Goal: Obtain resource: Download file/media

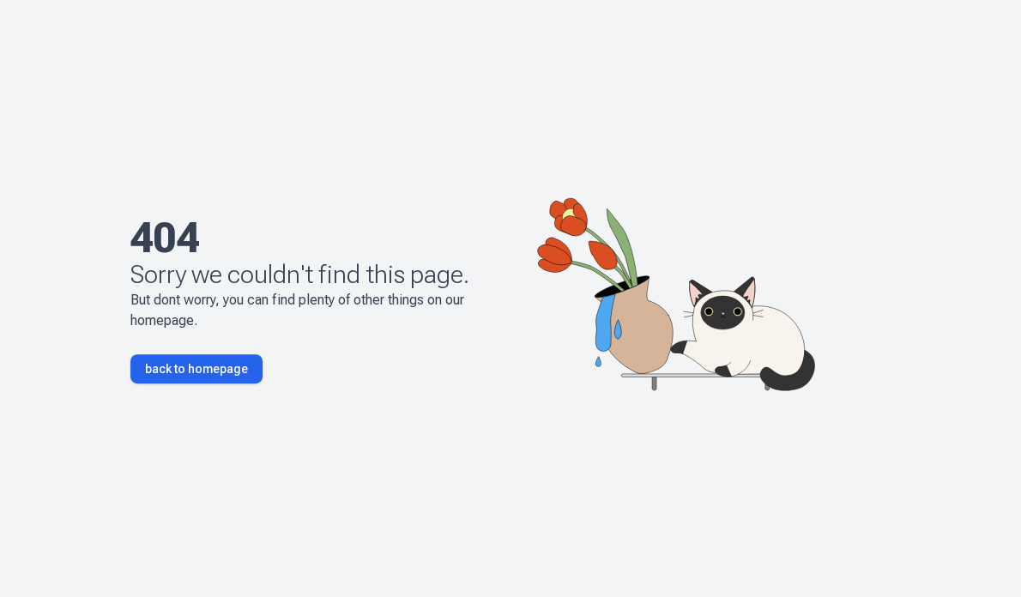
click at [215, 375] on link "back to homepage" at bounding box center [196, 368] width 132 height 29
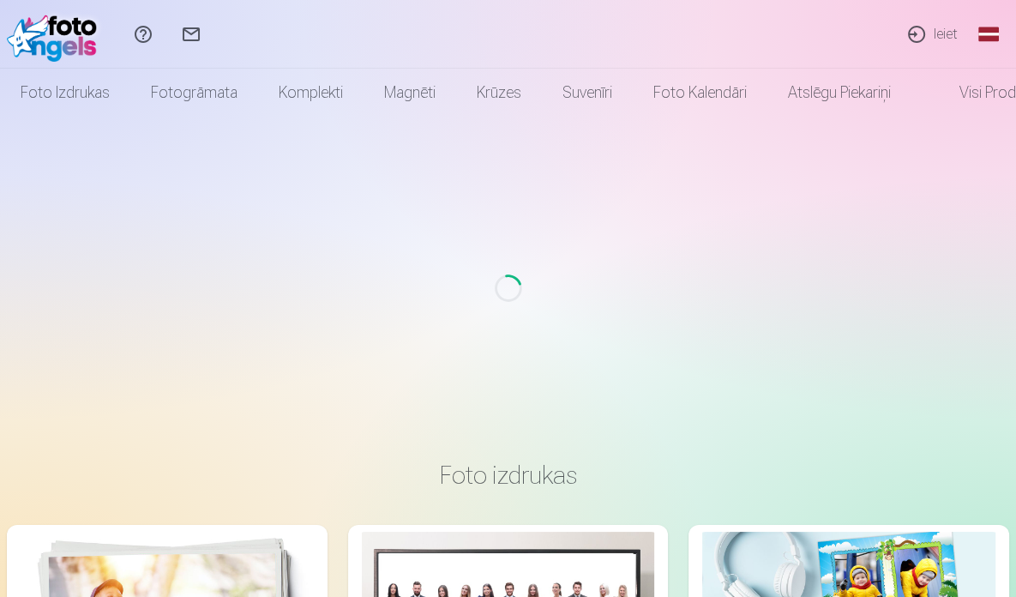
click at [947, 27] on link "Ieiet" at bounding box center [932, 34] width 79 height 69
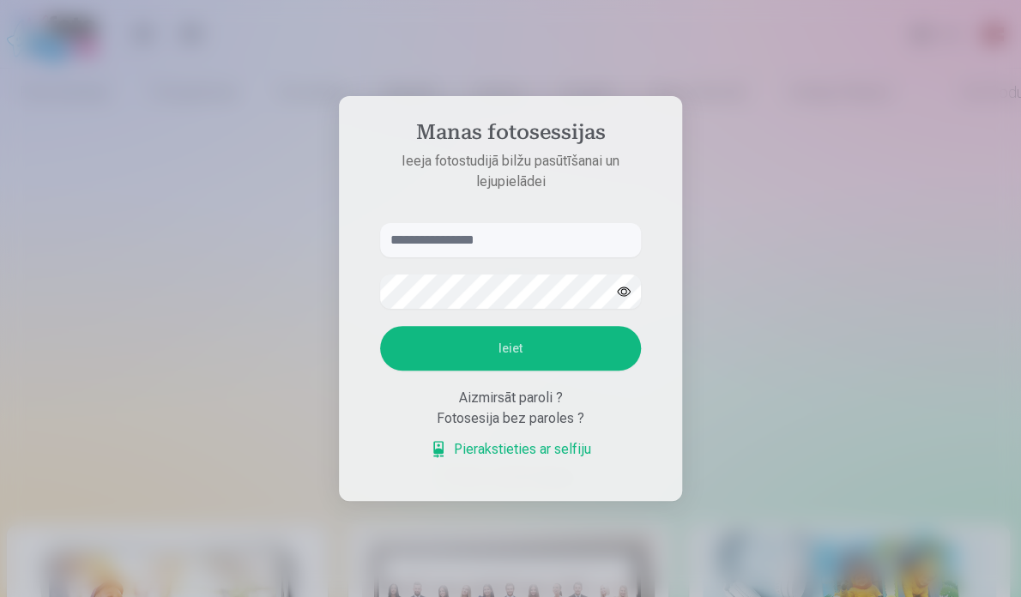
click at [494, 233] on input "text" at bounding box center [510, 240] width 261 height 34
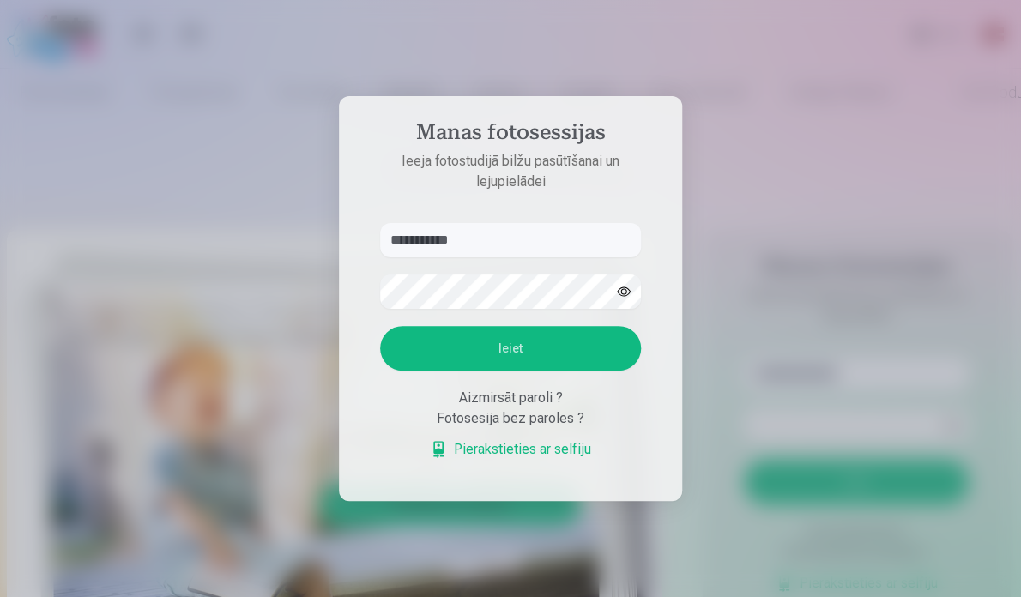
type input "**********"
click at [533, 359] on button "Ieiet" at bounding box center [510, 348] width 261 height 45
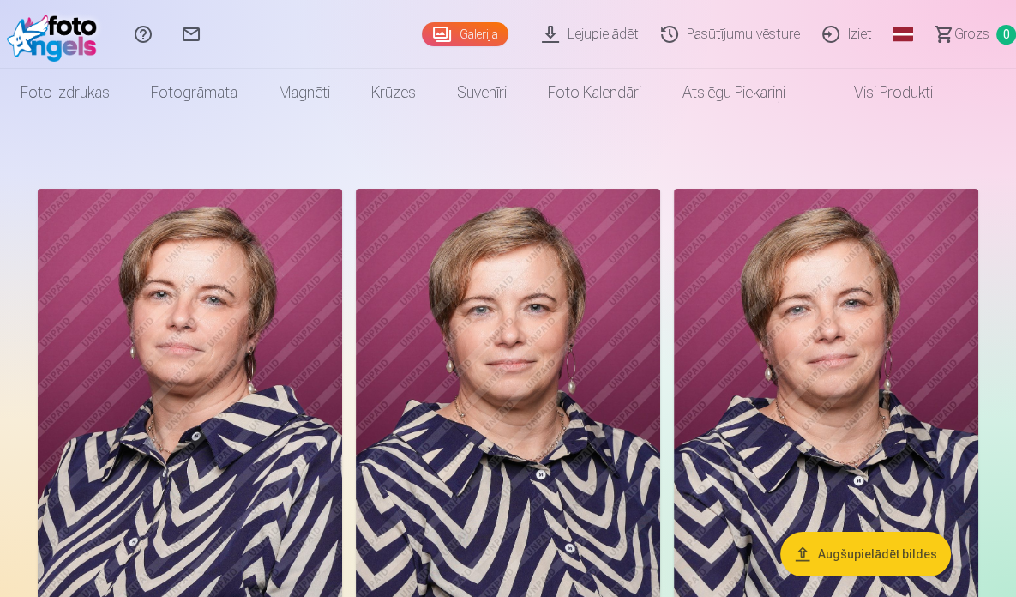
click at [605, 30] on link "Lejupielādēt" at bounding box center [592, 34] width 119 height 69
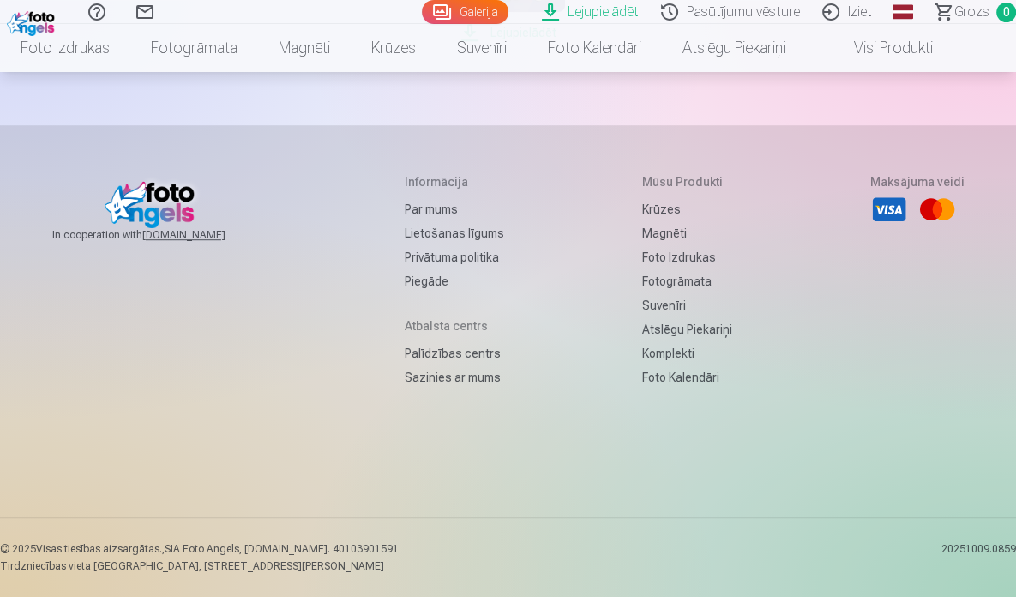
scroll to position [1115, 0]
